Goal: Information Seeking & Learning: Learn about a topic

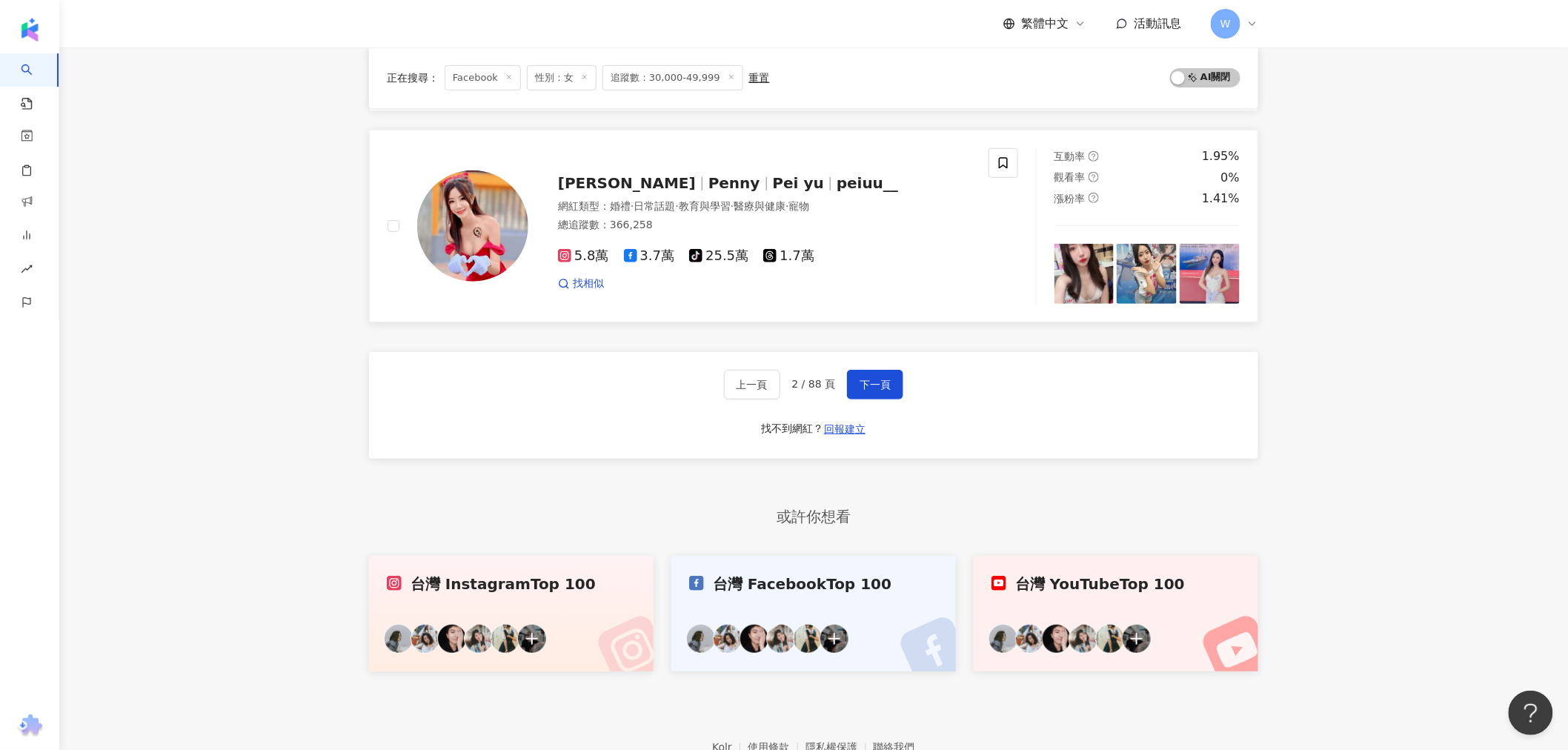
scroll to position [2608, 0]
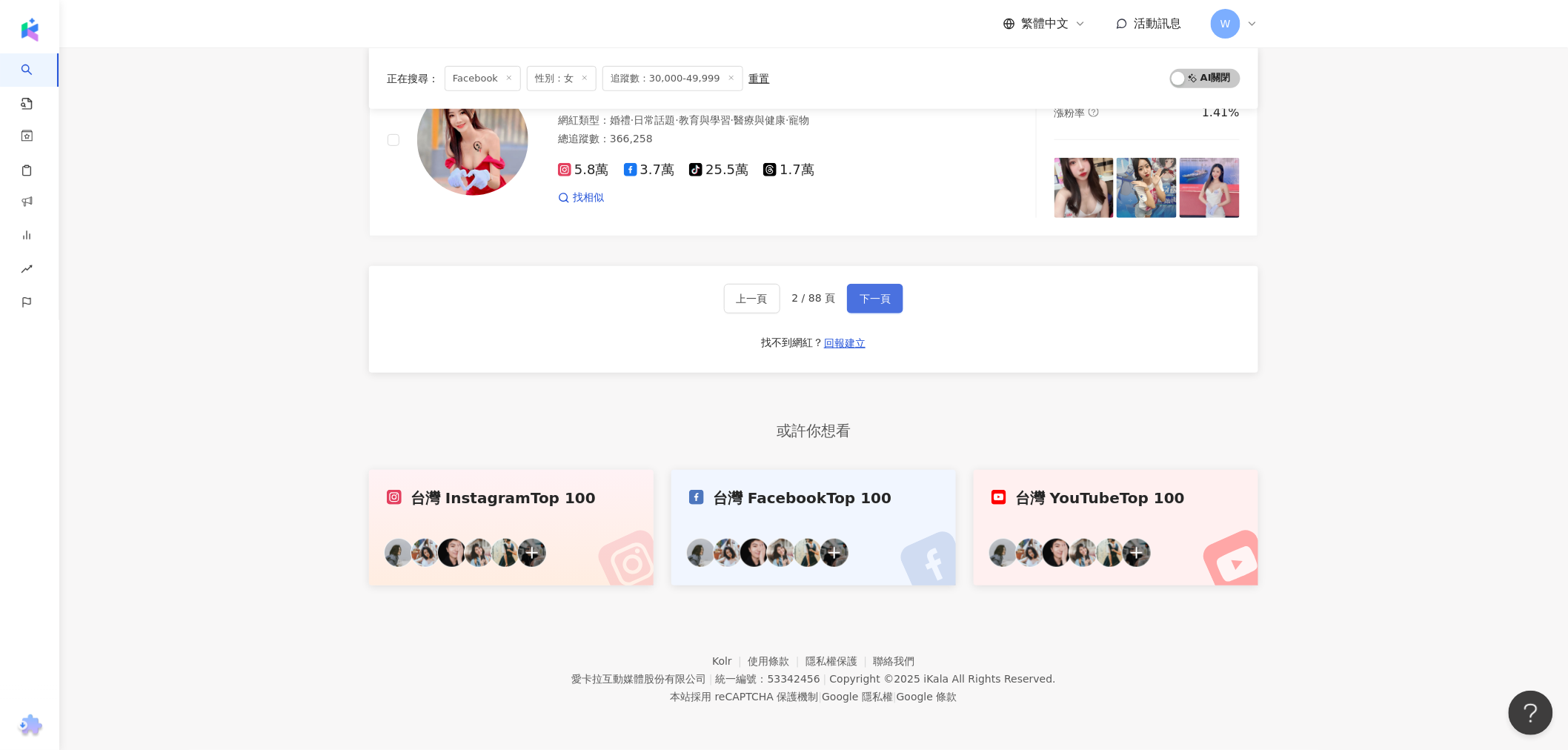
click at [862, 289] on button "下一頁" at bounding box center [875, 299] width 56 height 30
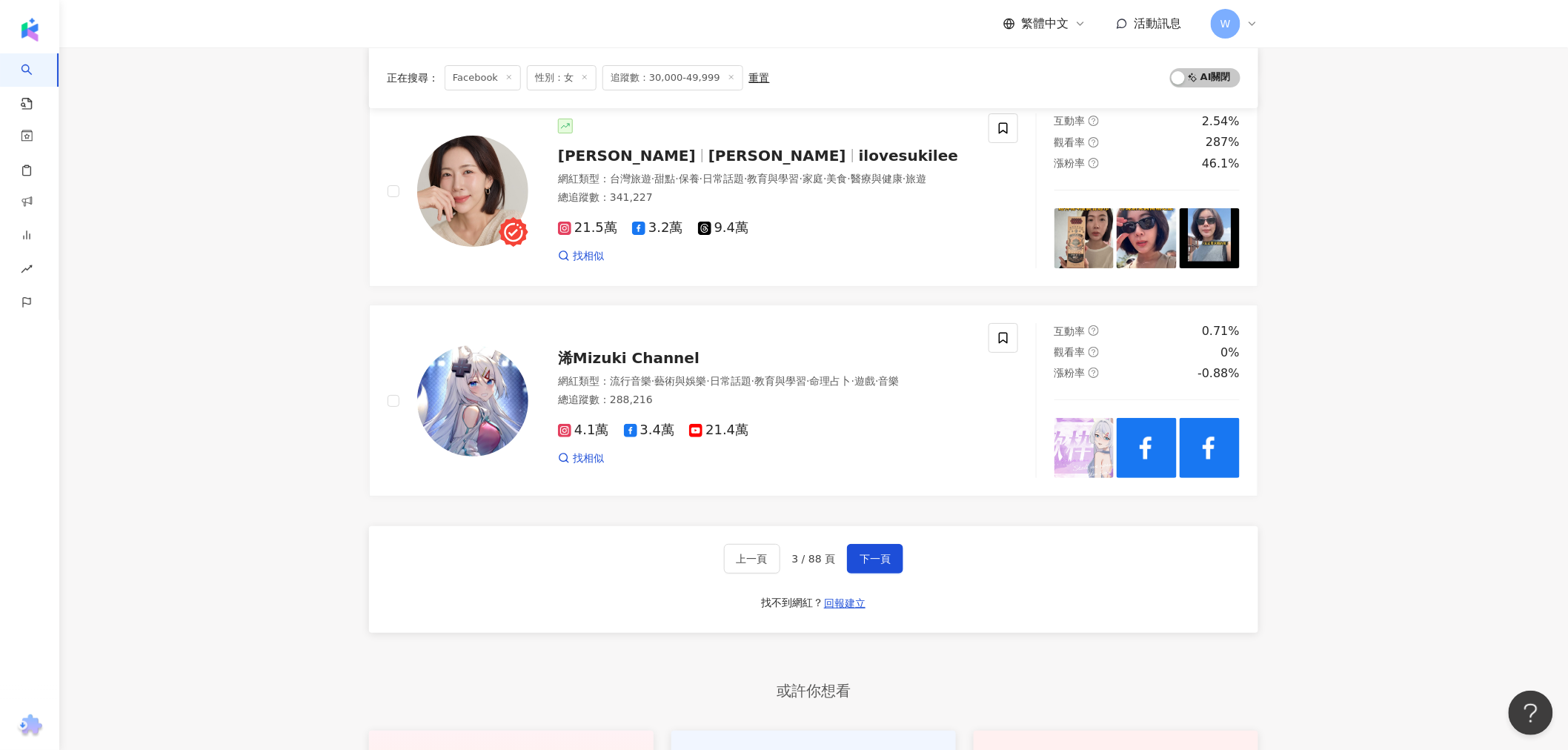
scroll to position [2291, 0]
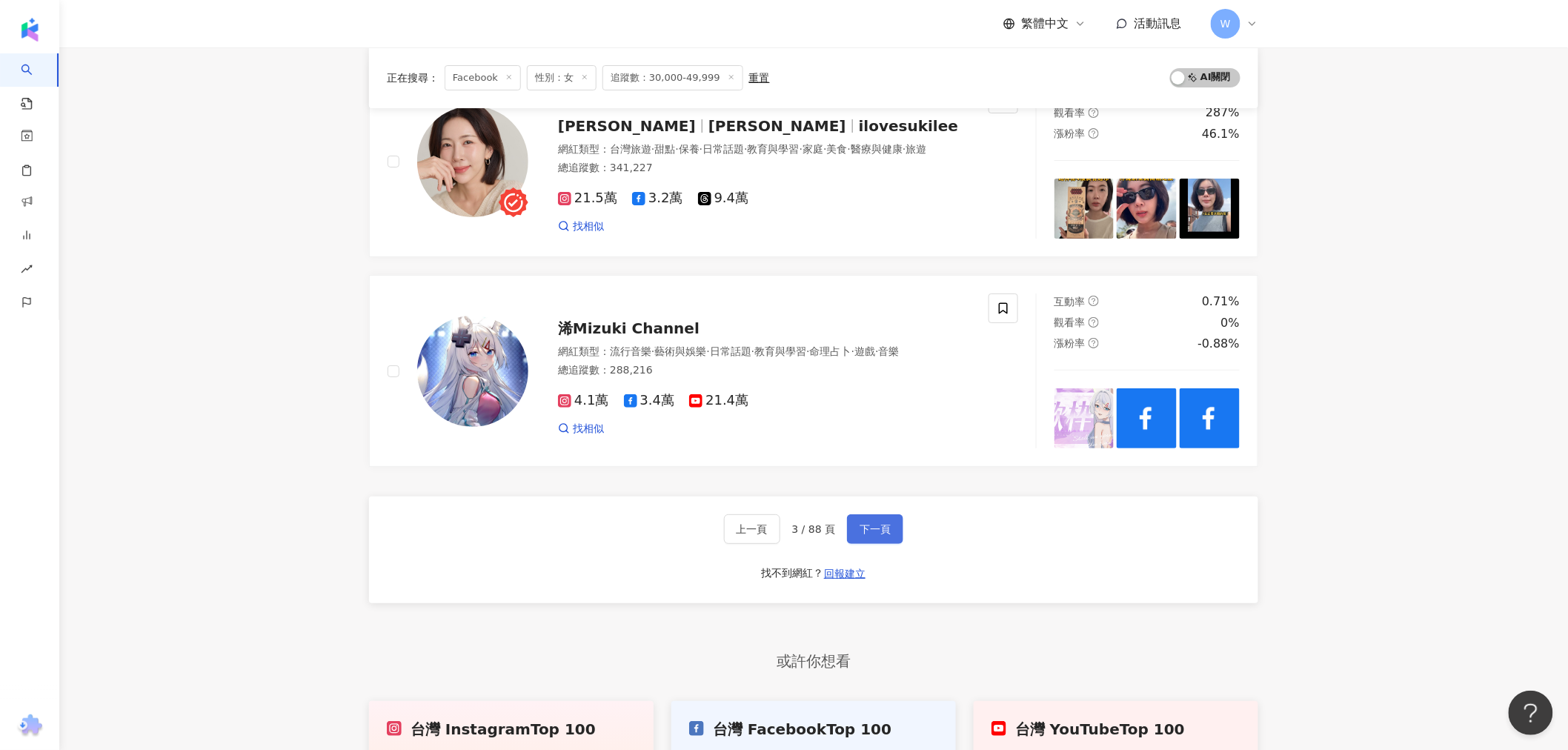
click at [850, 544] on button "下一頁" at bounding box center [875, 530] width 56 height 30
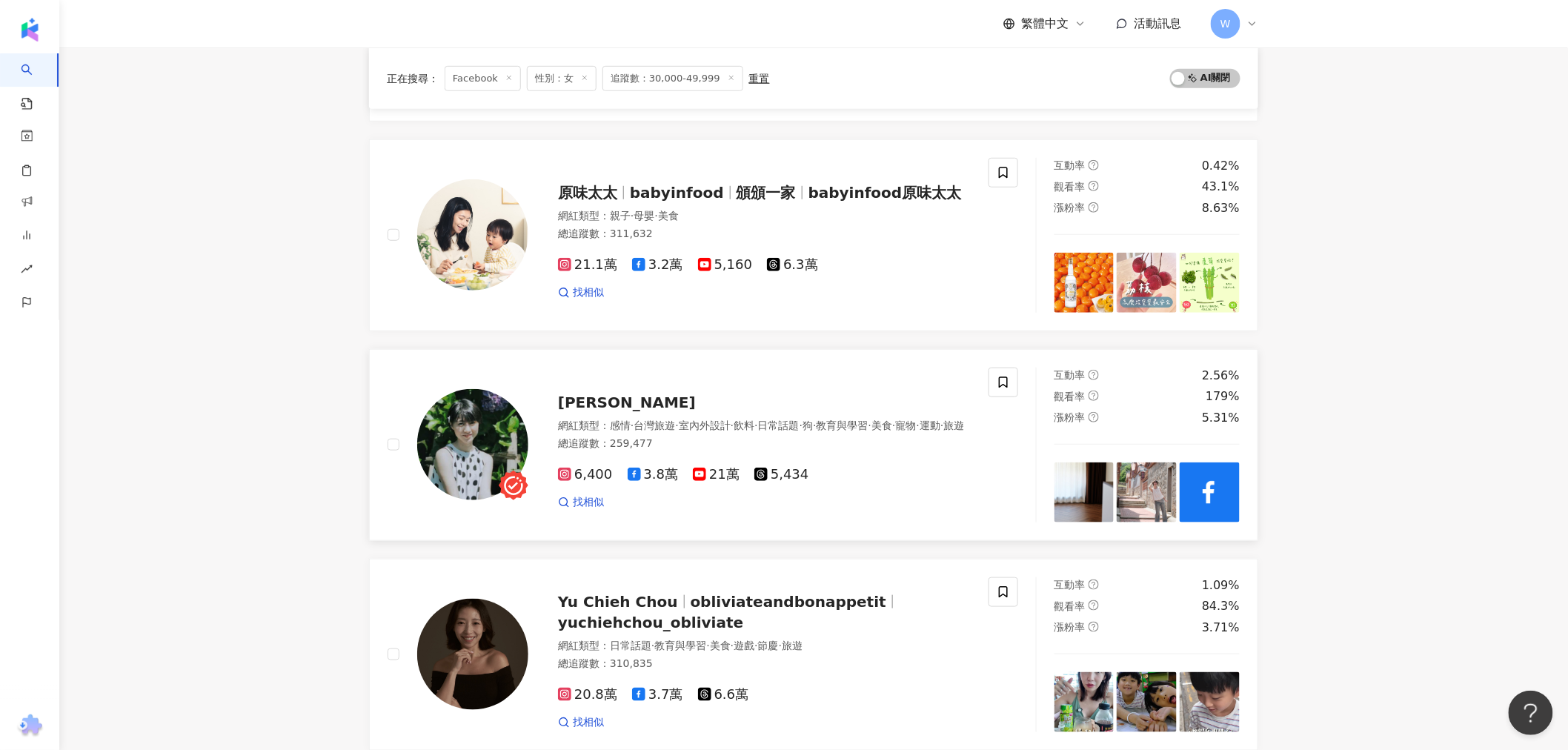
scroll to position [389, 0]
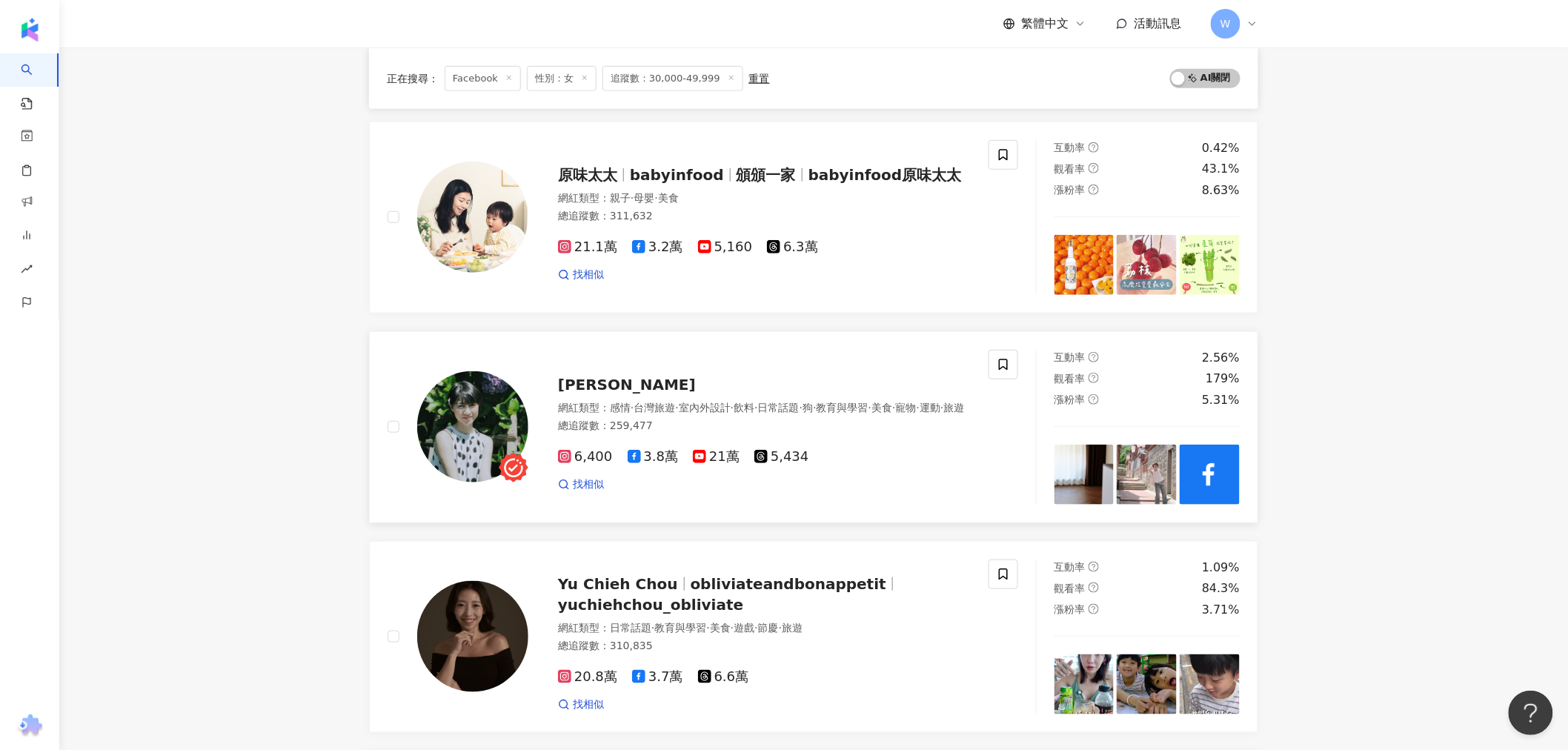
click at [581, 376] on span "[PERSON_NAME]" at bounding box center [627, 385] width 138 height 18
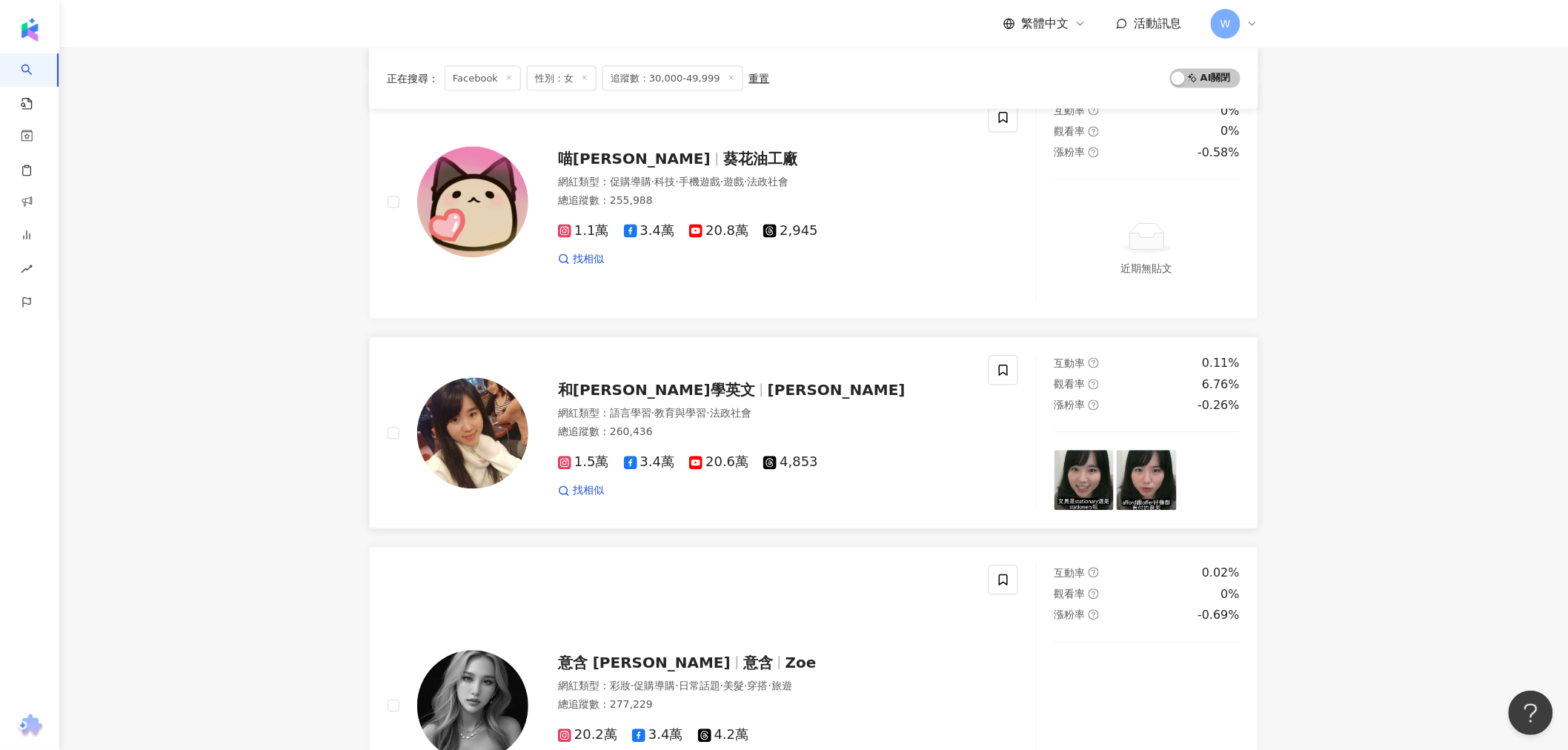
scroll to position [1295, 0]
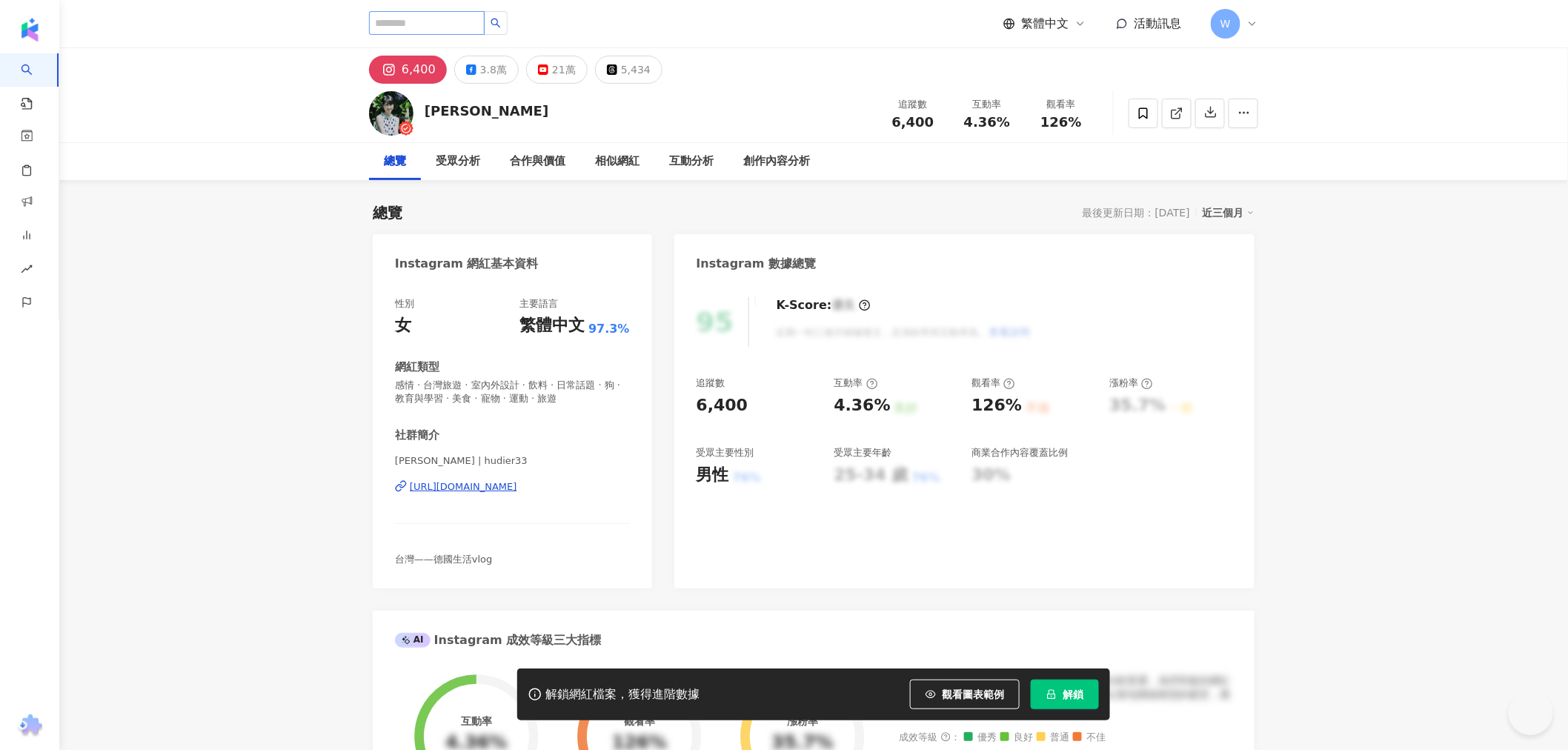
click at [490, 76] on div "3.8萬" at bounding box center [494, 69] width 27 height 21
click at [489, 76] on div "3.8萬" at bounding box center [494, 69] width 27 height 21
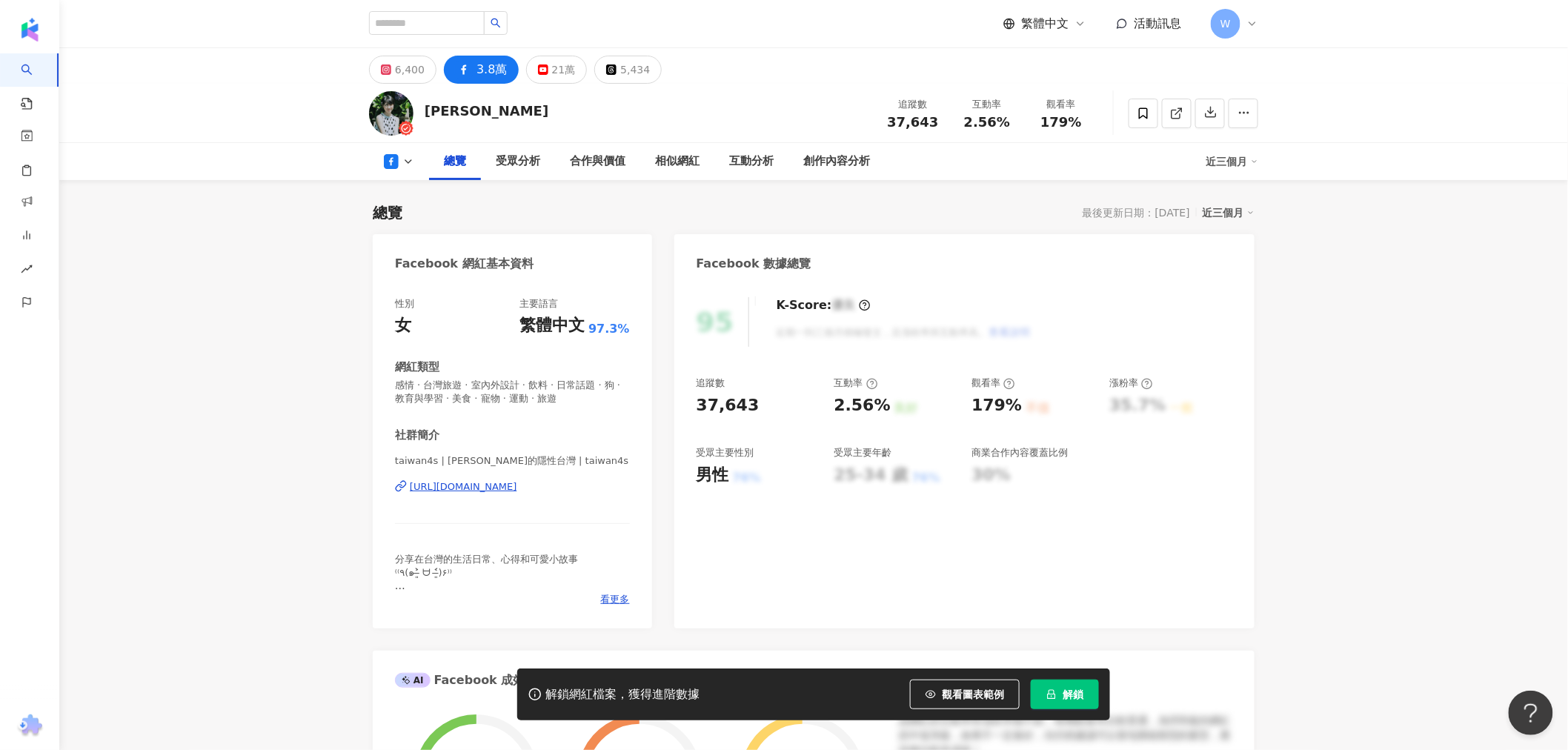
click at [518, 489] on div "https://www.facebook.com/621349775005295" at bounding box center [464, 487] width 108 height 13
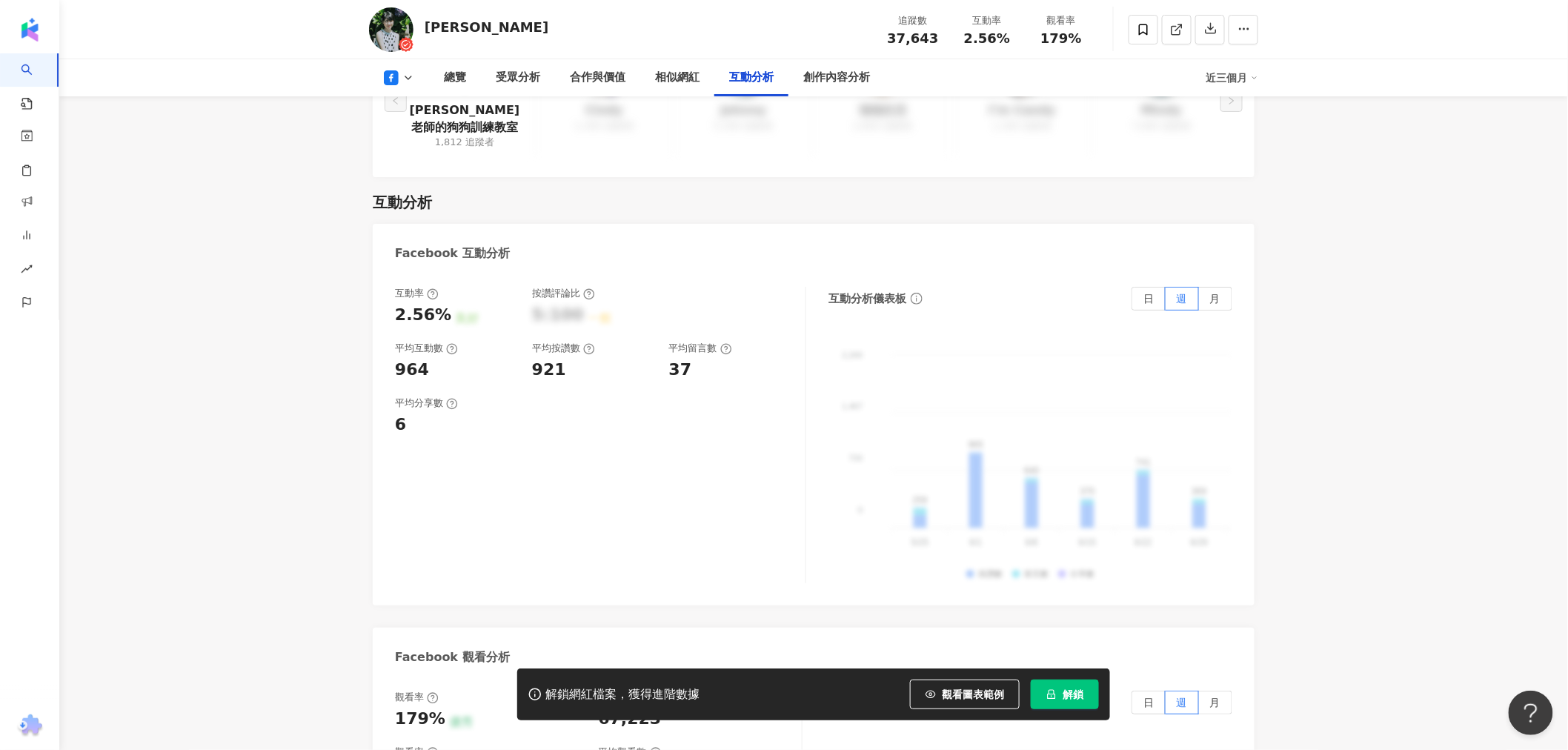
scroll to position [2636, 0]
